Goal: Task Accomplishment & Management: Manage account settings

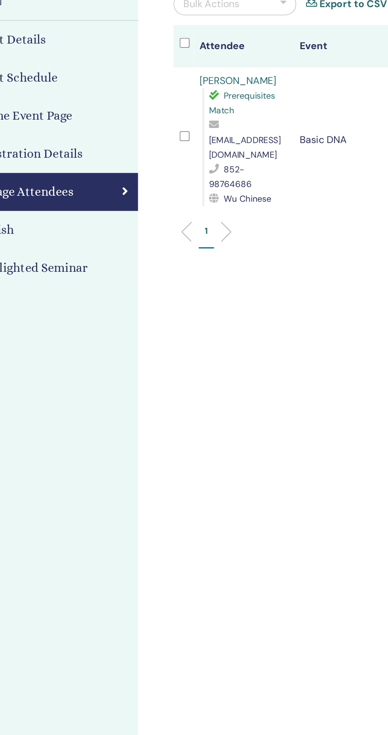
scroll to position [2, 0]
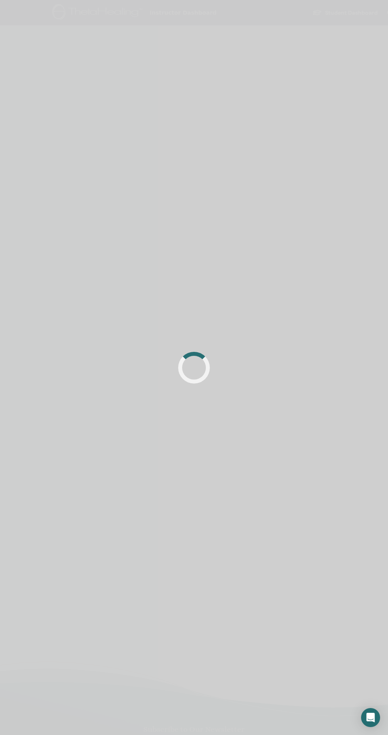
scroll to position [2, 0]
